Goal: Find specific page/section: Find specific page/section

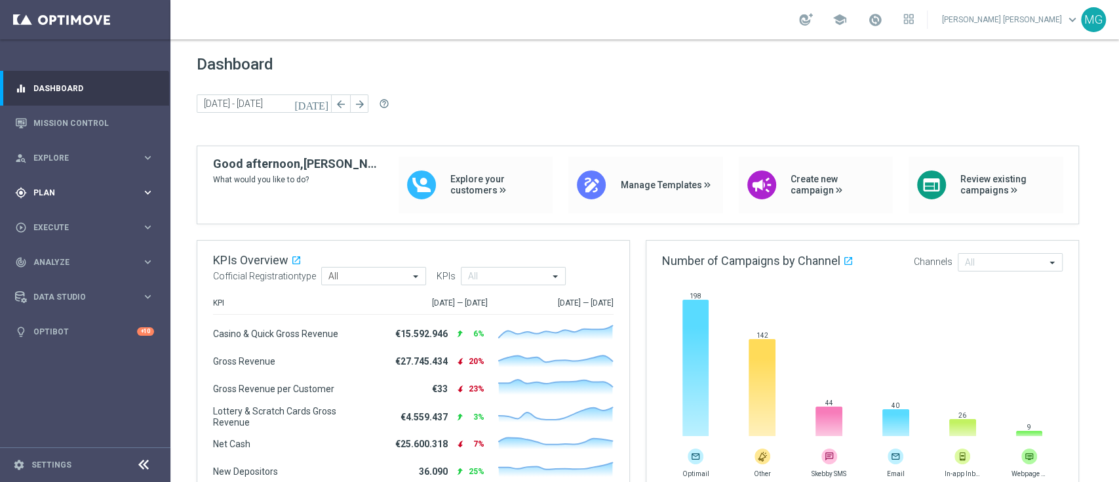
click at [43, 207] on div "gps_fixed Plan keyboard_arrow_right" at bounding box center [84, 192] width 169 height 35
click at [54, 220] on link "Target Groups" at bounding box center [85, 219] width 102 height 10
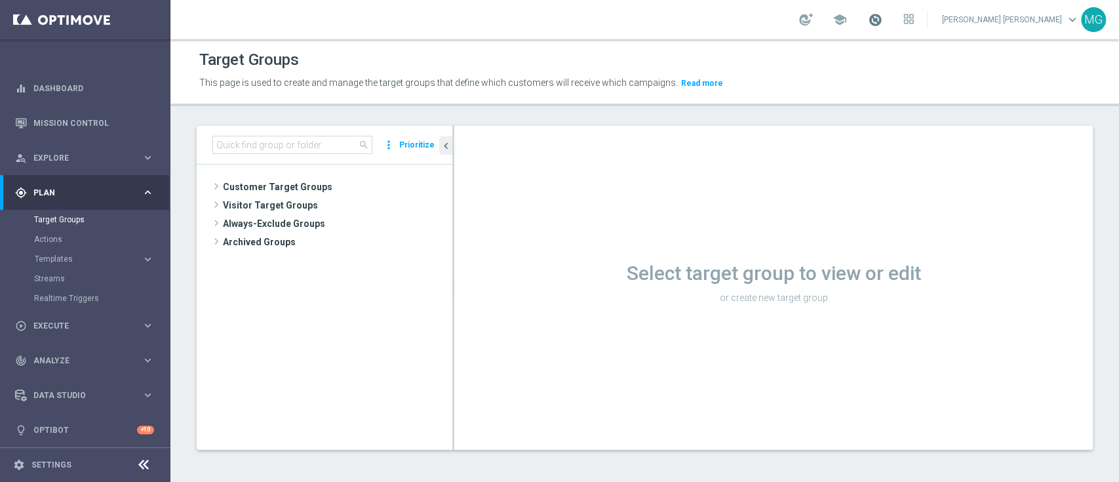
click at [882, 23] on span at bounding box center [875, 19] width 14 height 14
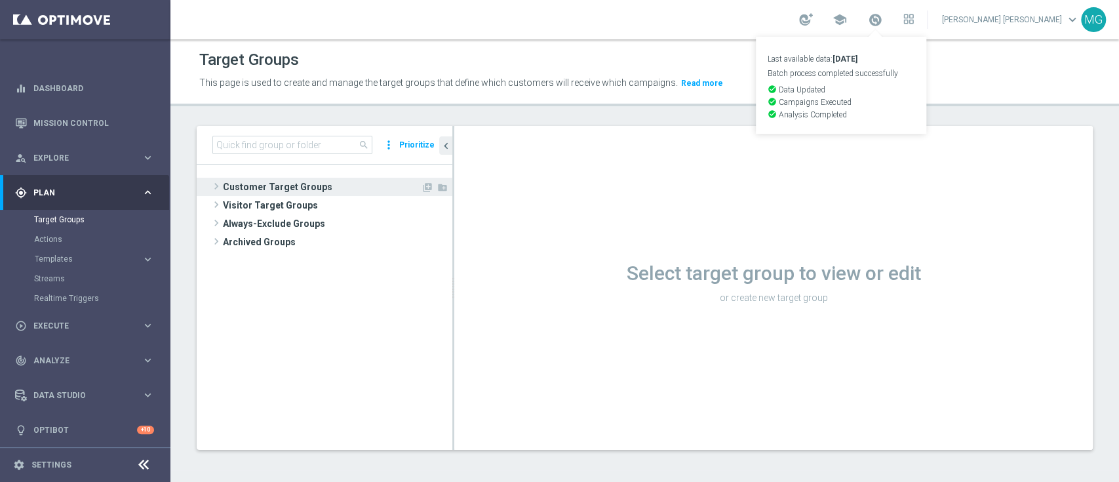
click at [296, 182] on span "Customer Target Groups" at bounding box center [322, 187] width 198 height 18
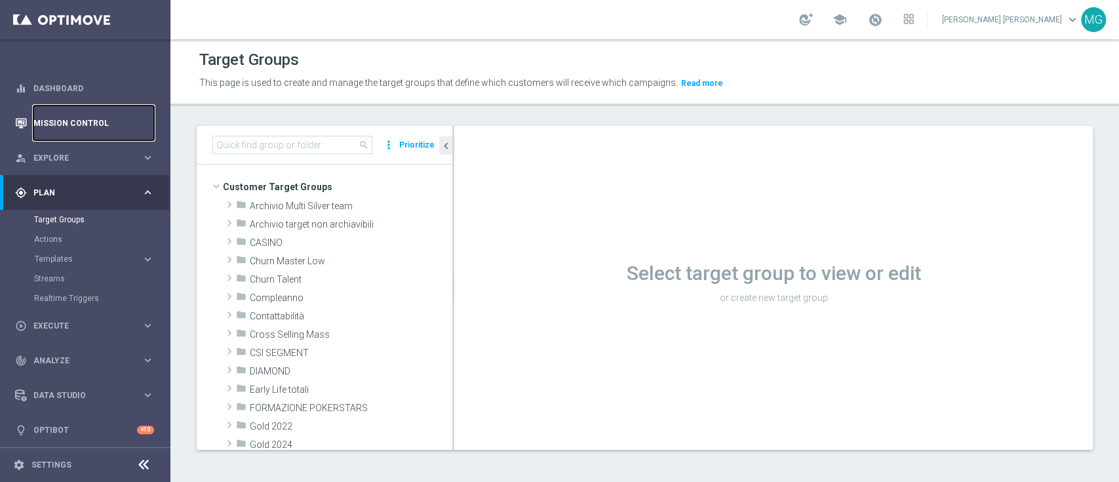
click at [88, 119] on link "Mission Control" at bounding box center [93, 123] width 121 height 35
